Goal: Navigation & Orientation: Find specific page/section

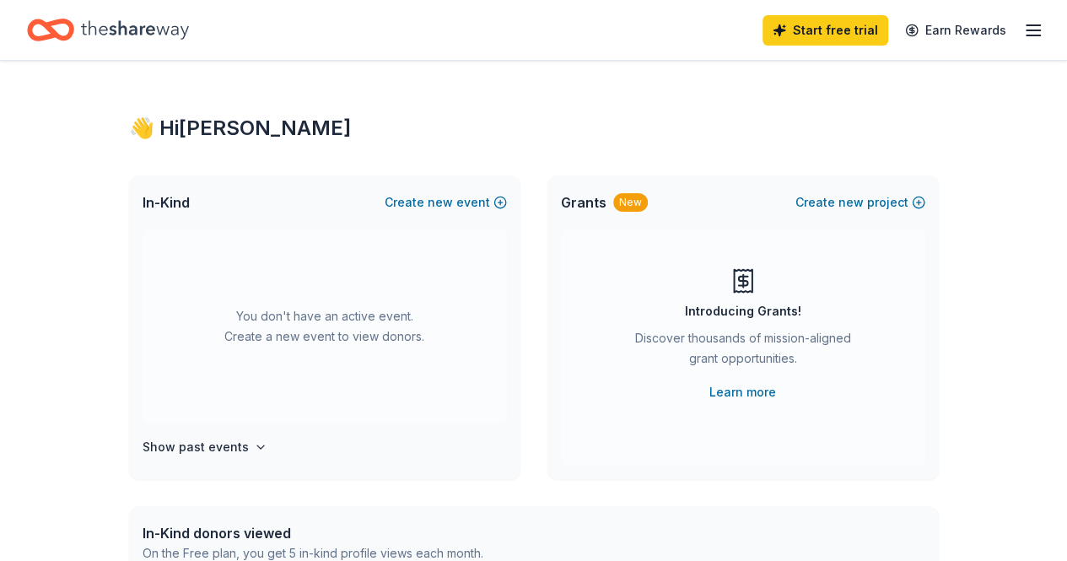
click at [1026, 35] on line "button" at bounding box center [1032, 35] width 13 height 0
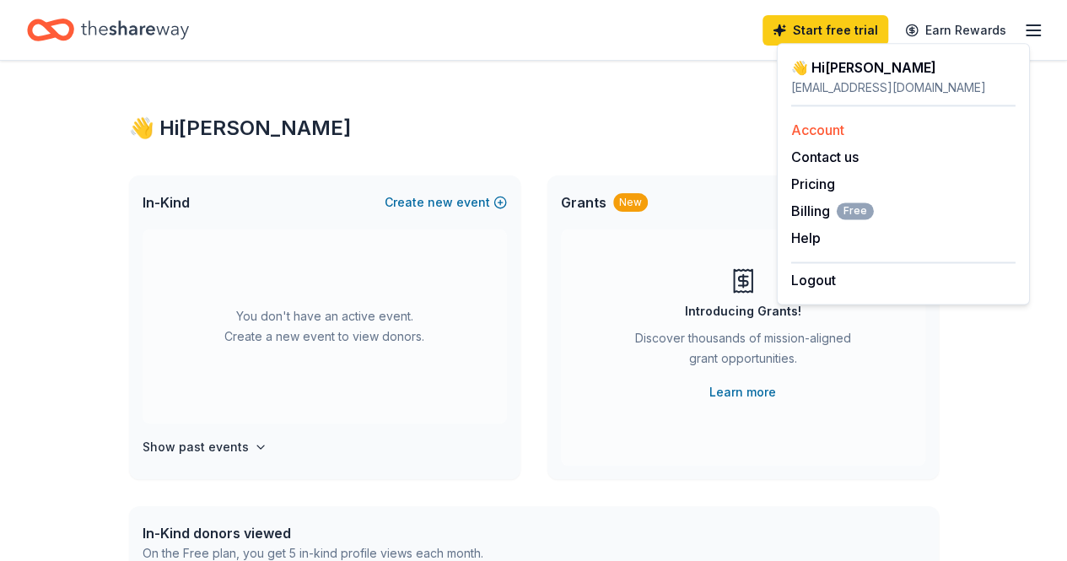
click at [820, 121] on div "Account" at bounding box center [903, 130] width 224 height 20
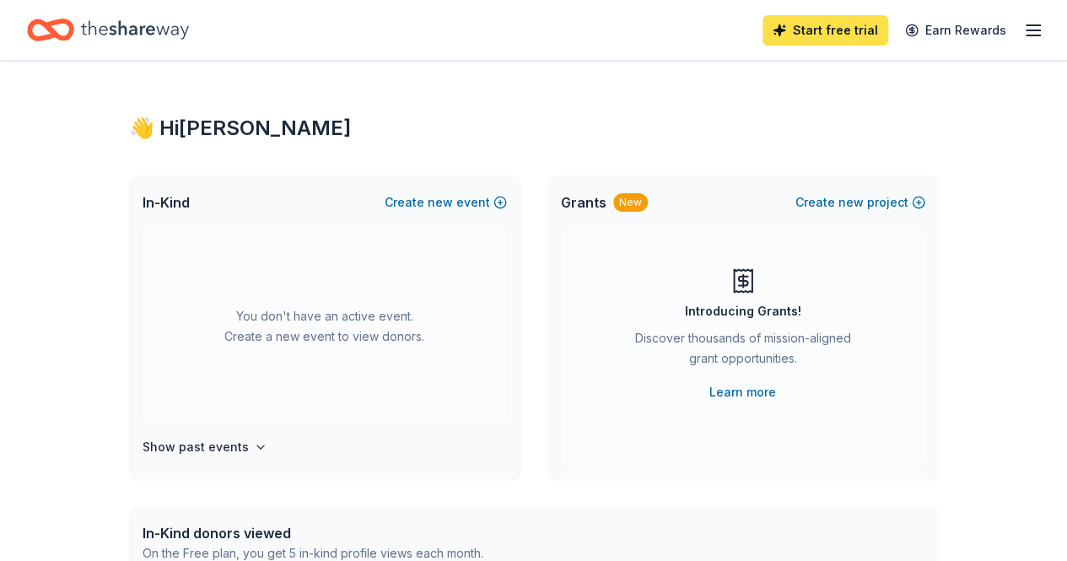
click at [818, 29] on link "Start free trial" at bounding box center [825, 30] width 126 height 30
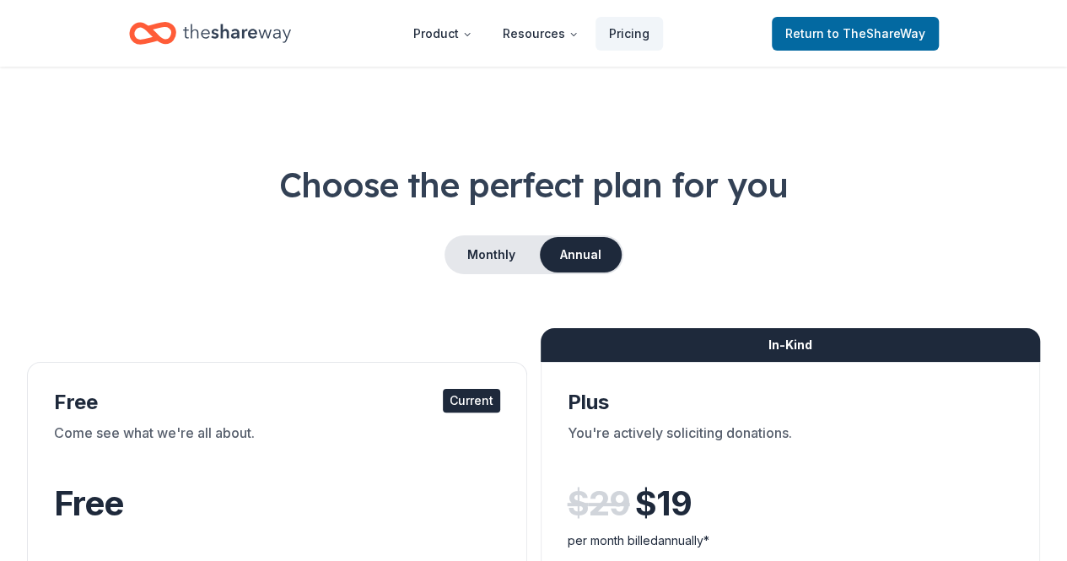
click at [230, 23] on icon "Home" at bounding box center [237, 33] width 108 height 35
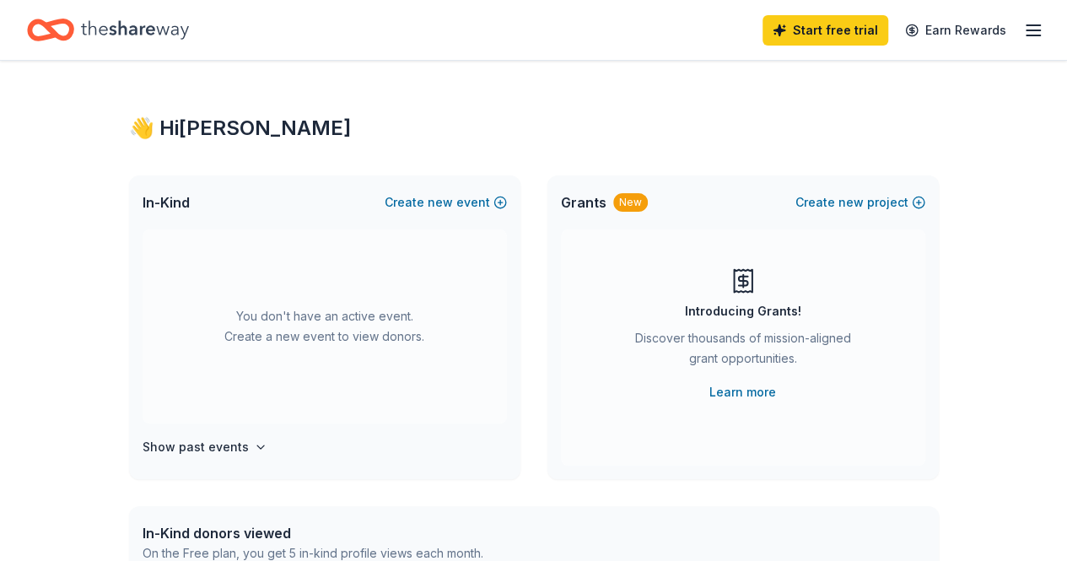
click at [110, 23] on icon "Home" at bounding box center [135, 30] width 108 height 35
click at [1023, 28] on icon "button" at bounding box center [1033, 30] width 20 height 20
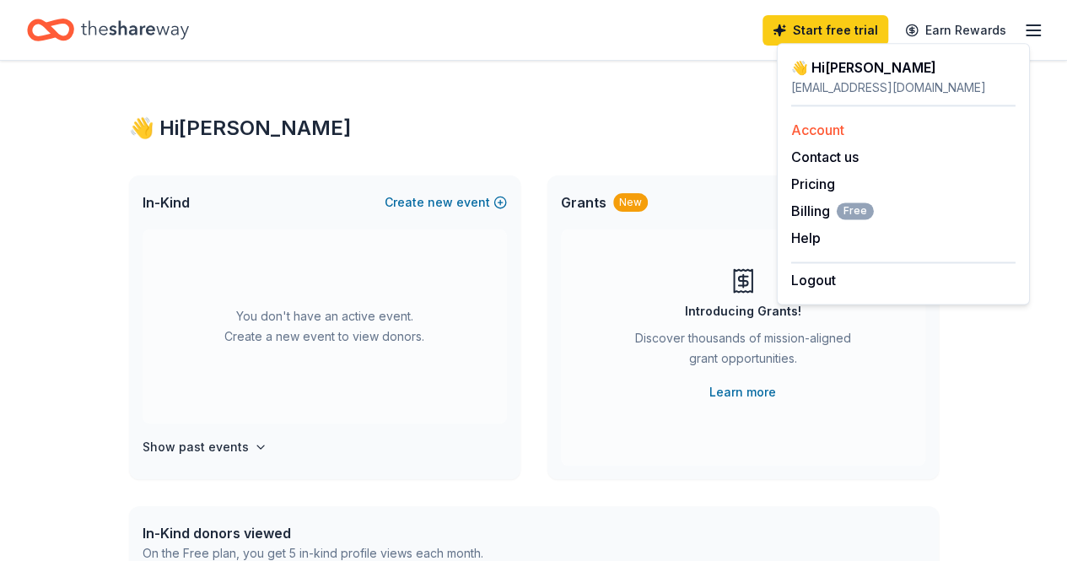
click at [815, 130] on link "Account" at bounding box center [817, 129] width 53 height 17
